Goal: Information Seeking & Learning: Compare options

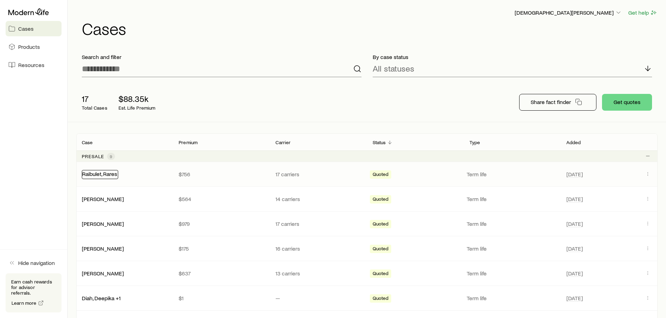
click at [110, 174] on link "Raibulet, Rares" at bounding box center [99, 174] width 35 height 7
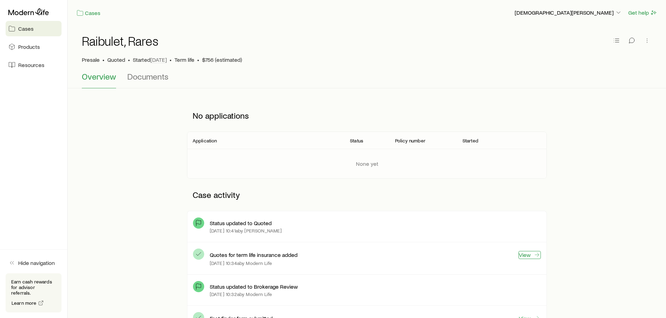
click at [527, 254] on link "View" at bounding box center [529, 255] width 22 height 8
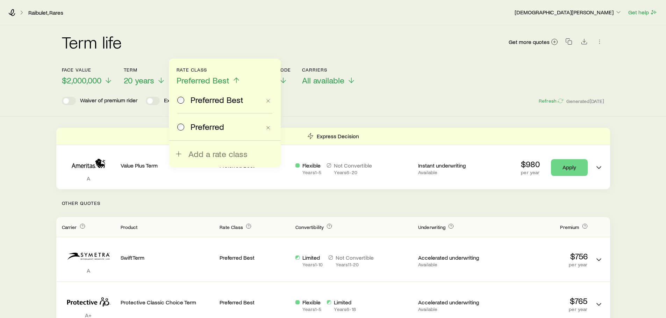
click at [414, 91] on header "Face value $2,000,000 Term 20 years Rate Class Preferred Best Preferred Best Pr…" at bounding box center [333, 86] width 542 height 38
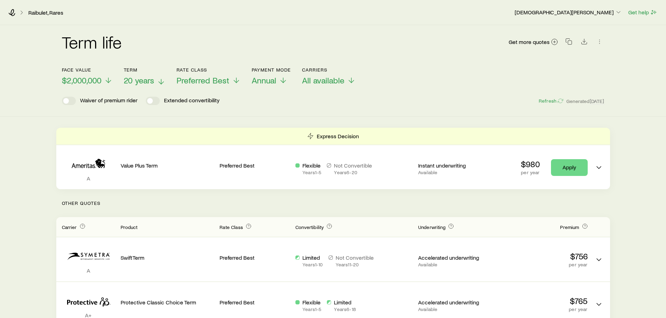
click at [150, 76] on span "20 years" at bounding box center [139, 81] width 30 height 10
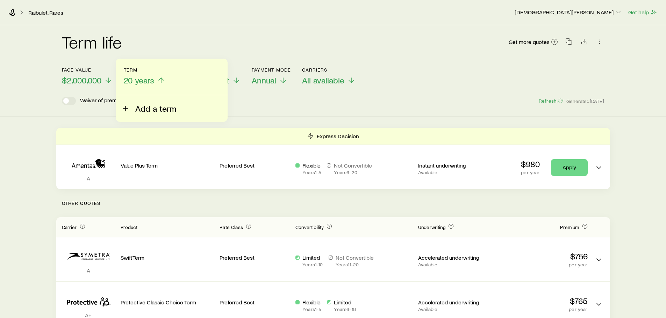
click at [143, 108] on span "Add a term" at bounding box center [155, 109] width 41 height 10
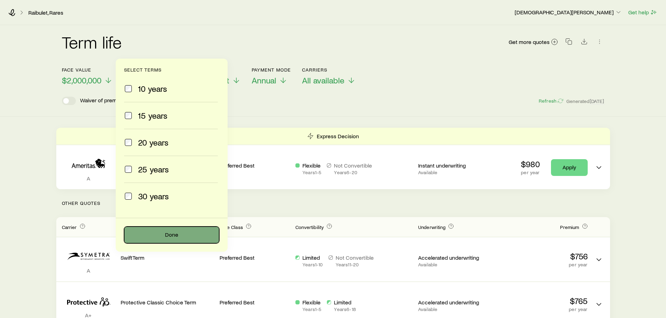
click at [164, 234] on button "Done" at bounding box center [171, 235] width 95 height 17
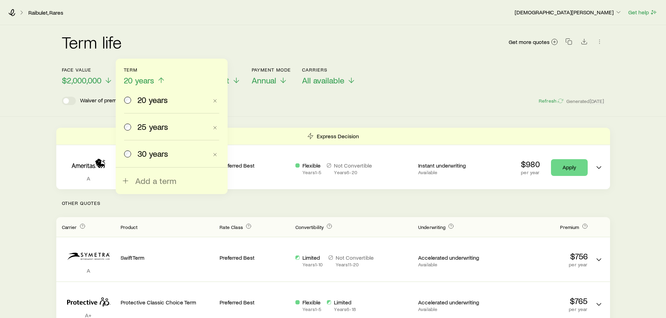
click at [349, 105] on div "Term life Get more quotes Face value $2,000,000 Term 20 years 20 years 25 years…" at bounding box center [333, 71] width 666 height 92
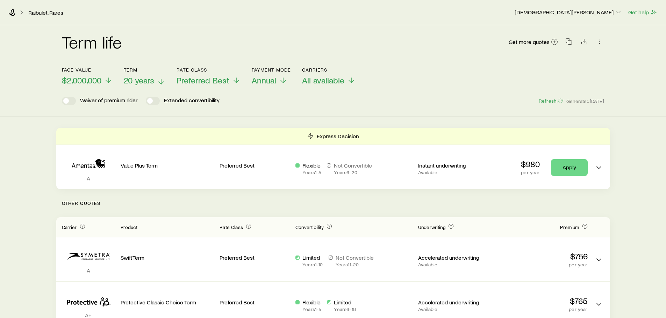
click at [154, 79] on span "20 years" at bounding box center [139, 81] width 30 height 10
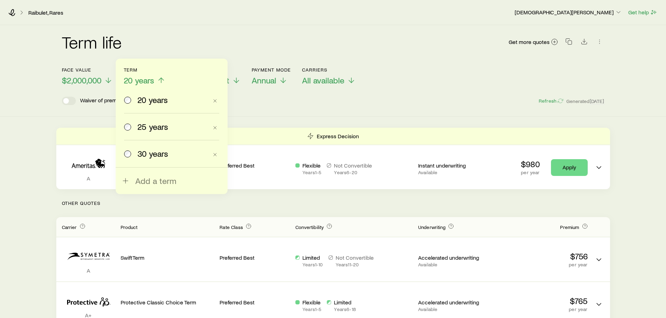
click at [158, 127] on span "25 years" at bounding box center [152, 127] width 31 height 10
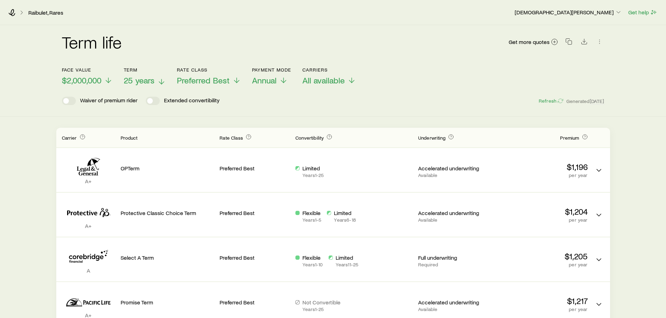
click at [146, 78] on span "25 years" at bounding box center [139, 81] width 31 height 10
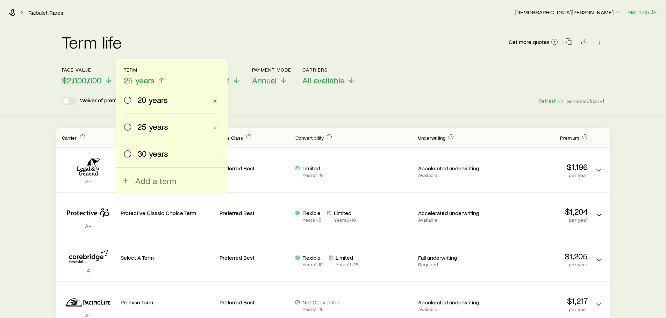
click at [146, 151] on span "30 years" at bounding box center [152, 154] width 31 height 10
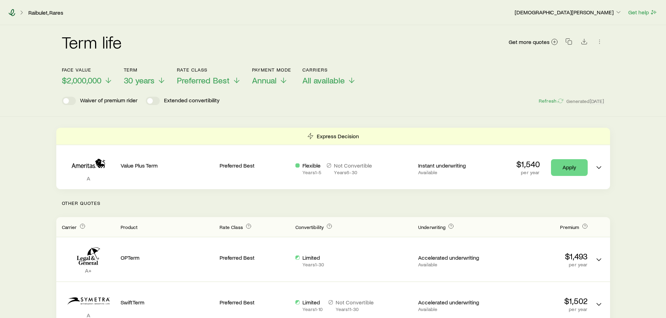
click at [14, 14] on icon at bounding box center [11, 12] width 7 height 7
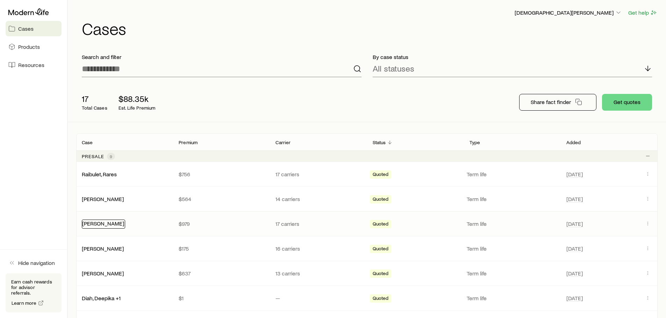
click at [119, 223] on link "[PERSON_NAME]" at bounding box center [103, 223] width 42 height 7
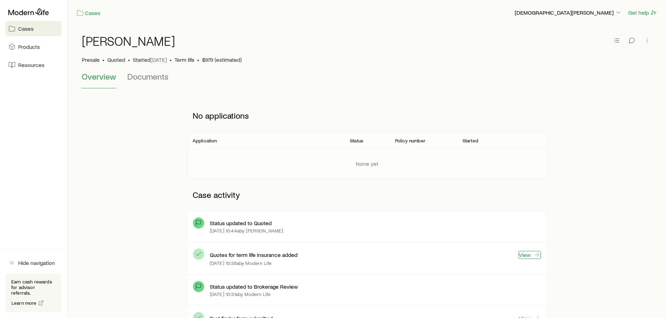
click at [528, 258] on link "View" at bounding box center [529, 255] width 22 height 8
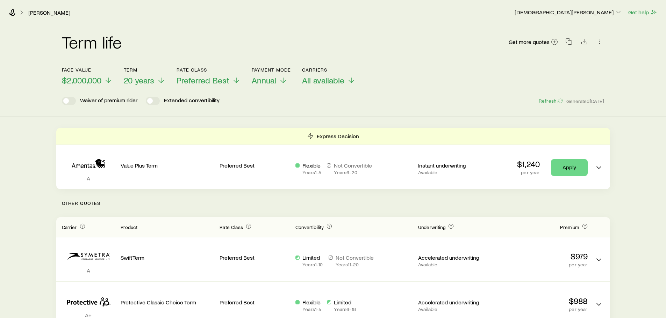
click at [375, 110] on div "Term life Get more quotes Face value $2,000,000 Term 20 years Rate Class Prefer…" at bounding box center [333, 71] width 666 height 92
click at [153, 78] on span "20 years" at bounding box center [139, 81] width 30 height 10
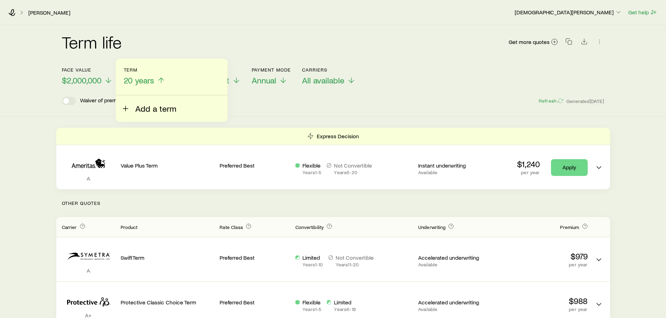
click at [152, 106] on span "Add a term" at bounding box center [155, 109] width 41 height 10
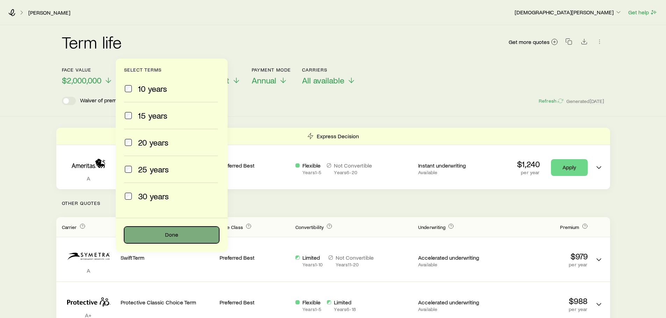
click at [186, 235] on button "Done" at bounding box center [171, 235] width 95 height 17
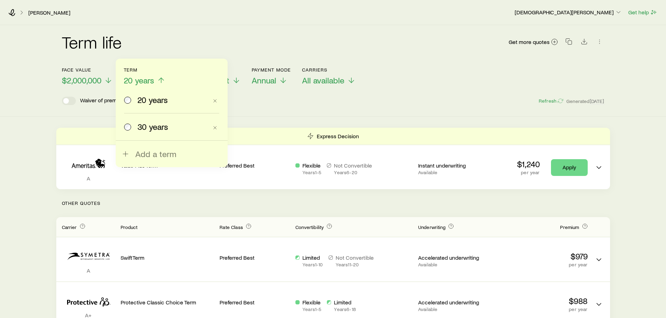
click at [150, 132] on label "30 years" at bounding box center [166, 127] width 84 height 27
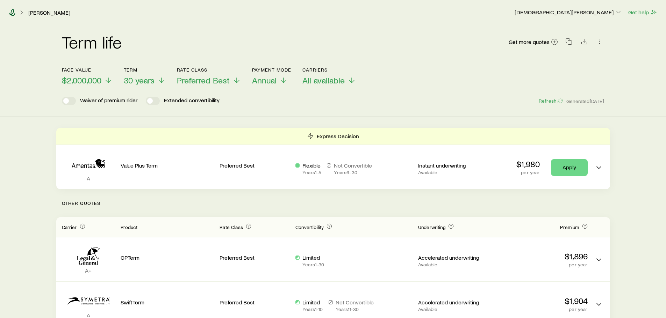
click at [14, 13] on icon at bounding box center [11, 12] width 7 height 7
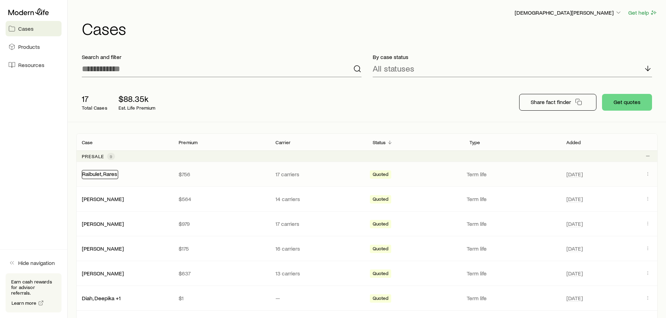
click at [111, 174] on link "Raibulet, Rares" at bounding box center [99, 174] width 35 height 7
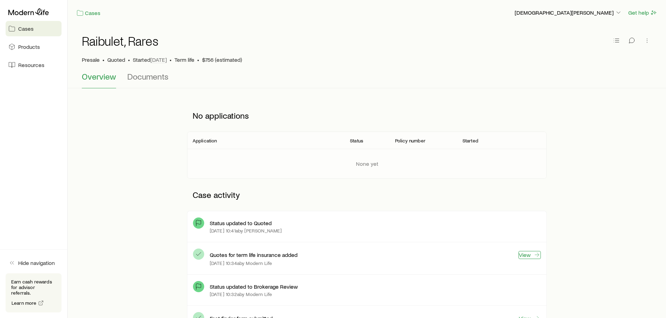
click at [526, 258] on link "View" at bounding box center [529, 255] width 22 height 8
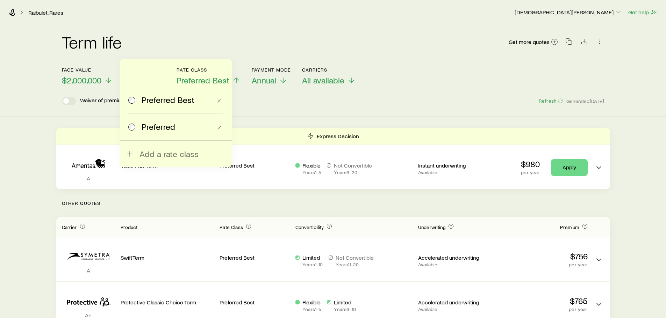
click at [298, 101] on div "Waiver of premium rider Extended convertibility Refresh Generated [DATE]" at bounding box center [333, 101] width 542 height 8
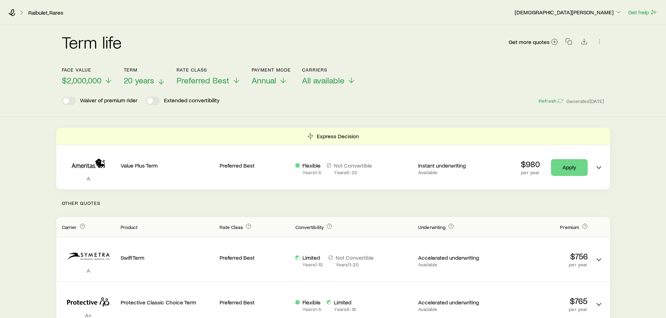
click at [143, 79] on span "20 years" at bounding box center [139, 81] width 30 height 10
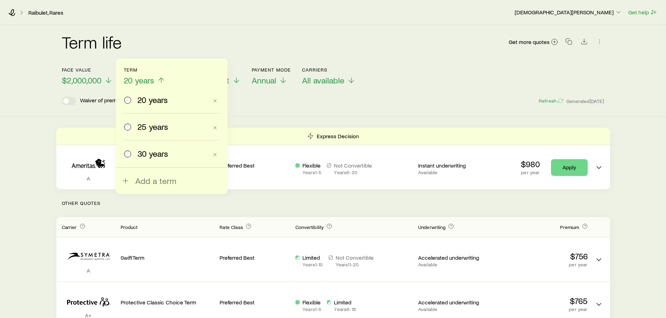
click at [152, 154] on span "30 years" at bounding box center [152, 154] width 31 height 10
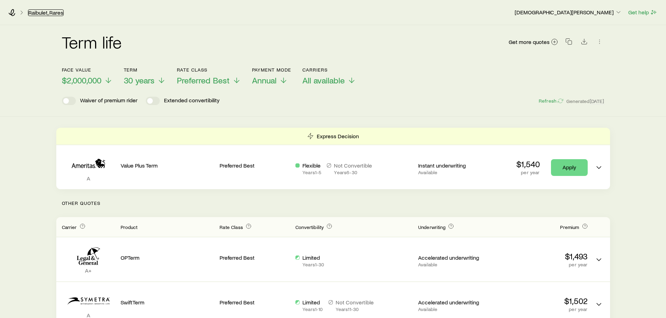
click at [39, 15] on link "Raibulet, Rares" at bounding box center [46, 12] width 36 height 7
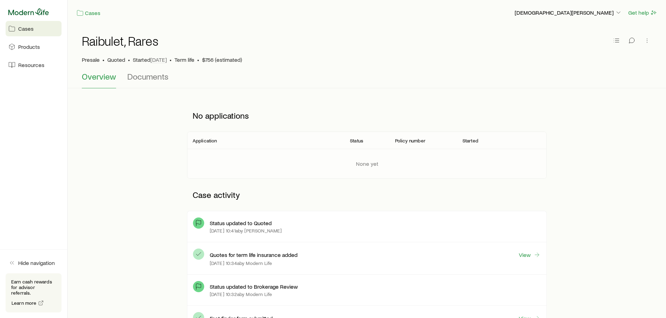
click at [36, 13] on icon at bounding box center [28, 11] width 41 height 7
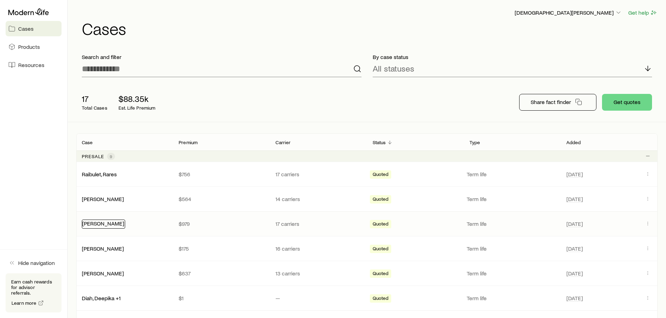
click at [96, 225] on link "[PERSON_NAME]" at bounding box center [103, 223] width 42 height 7
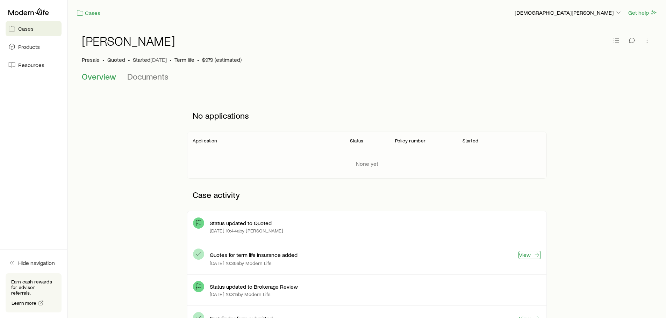
click at [525, 257] on link "View" at bounding box center [529, 255] width 22 height 8
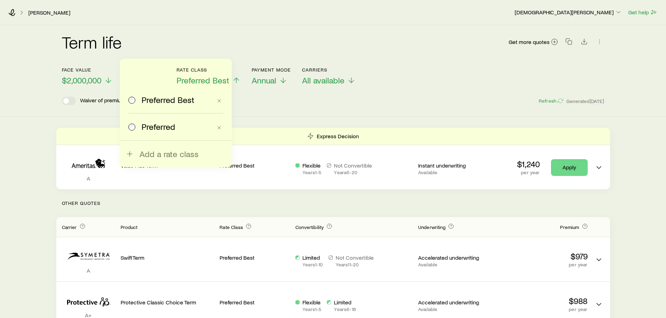
click at [308, 103] on div "Waiver of premium rider Extended convertibility Refresh Generated [DATE]" at bounding box center [333, 101] width 542 height 8
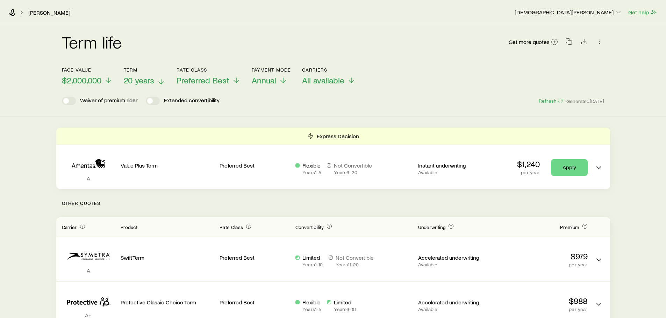
click at [132, 77] on span "20 years" at bounding box center [139, 81] width 30 height 10
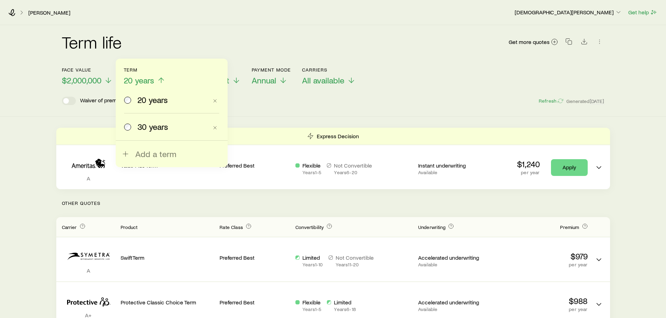
click at [148, 132] on label "30 years" at bounding box center [166, 127] width 84 height 27
